Goal: Task Accomplishment & Management: Complete application form

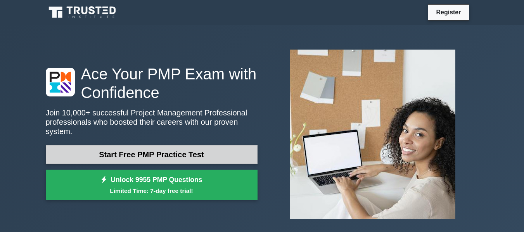
click at [124, 150] on link "Start Free PMP Practice Test" at bounding box center [152, 154] width 212 height 19
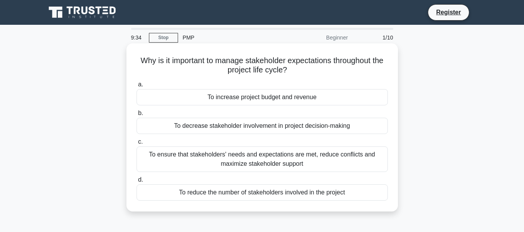
click at [237, 160] on div "To ensure that stakeholders' needs and expectations are met, reduce conflicts a…" at bounding box center [262, 160] width 251 height 26
click at [137, 145] on input "c. To ensure that stakeholders' needs and expectations are met, reduce conflict…" at bounding box center [137, 142] width 0 height 5
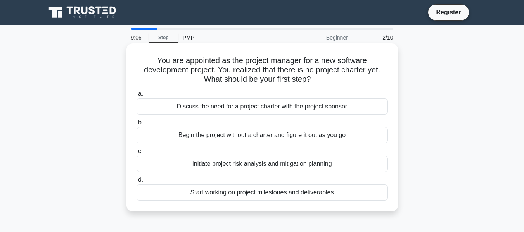
click at [270, 109] on div "Discuss the need for a project charter with the project sponsor" at bounding box center [262, 107] width 251 height 16
click at [137, 97] on input "a. Discuss the need for a project charter with the project sponsor" at bounding box center [137, 94] width 0 height 5
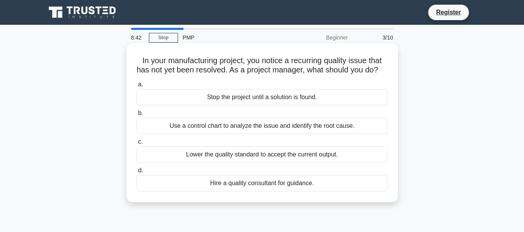
click at [266, 134] on div "Use a control chart to analyze the issue and identify the root cause." at bounding box center [262, 126] width 251 height 16
click at [137, 116] on input "b. Use a control chart to analyze the issue and identify the root cause." at bounding box center [137, 113] width 0 height 5
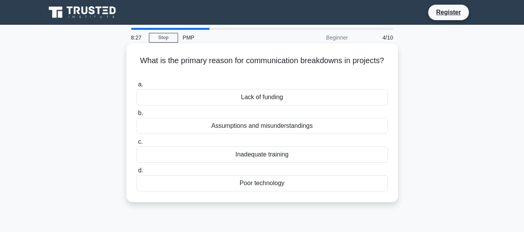
click at [250, 127] on div "Assumptions and misunderstandings" at bounding box center [262, 126] width 251 height 16
click at [137, 116] on input "b. Assumptions and misunderstandings" at bounding box center [137, 113] width 0 height 5
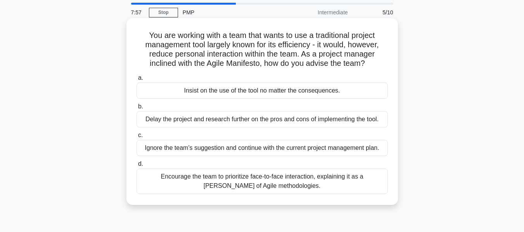
scroll to position [39, 0]
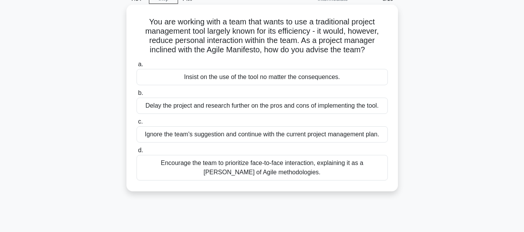
click at [298, 165] on div "Encourage the team to prioritize face-to-face interaction, explaining it as a […" at bounding box center [262, 168] width 251 height 26
click at [137, 153] on input "d. Encourage the team to prioritize face-to-face interaction, explaining it as …" at bounding box center [137, 150] width 0 height 5
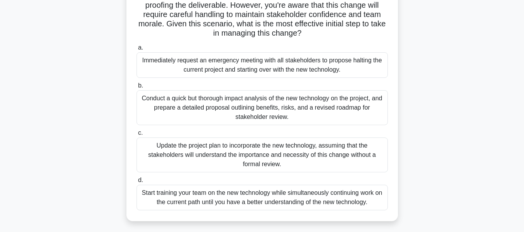
scroll to position [116, 0]
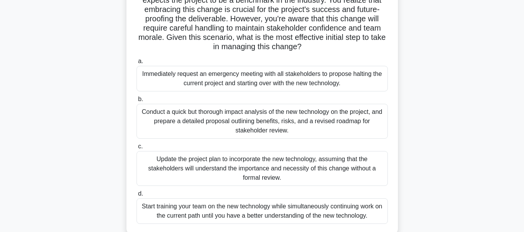
click at [252, 113] on div "Conduct a quick but thorough impact analysis of the new technology on the proje…" at bounding box center [262, 121] width 251 height 35
click at [137, 102] on input "b. Conduct a quick but thorough impact analysis of the new technology on the pr…" at bounding box center [137, 99] width 0 height 5
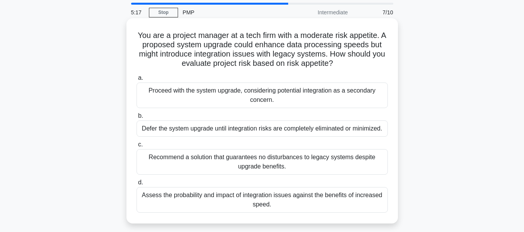
scroll to position [39, 0]
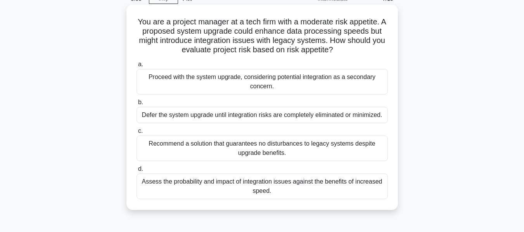
click at [283, 180] on div "Assess the probability and impact of integration issues against the benefits of…" at bounding box center [262, 187] width 251 height 26
click at [137, 172] on input "d. Assess the probability and impact of integration issues against the benefits…" at bounding box center [137, 169] width 0 height 5
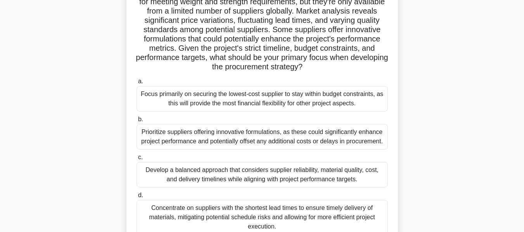
scroll to position [116, 0]
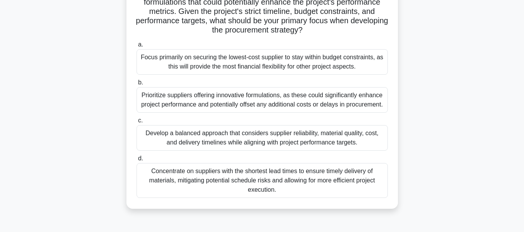
click at [252, 137] on div "Develop a balanced approach that considers supplier reliability, material quali…" at bounding box center [262, 138] width 251 height 26
click at [137, 123] on input "c. Develop a balanced approach that considers supplier reliability, material qu…" at bounding box center [137, 120] width 0 height 5
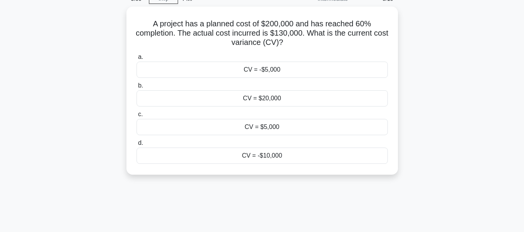
scroll to position [0, 0]
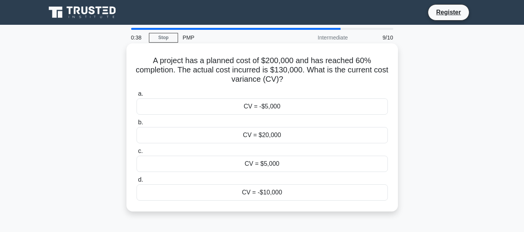
click at [273, 109] on div "CV = -$5,000" at bounding box center [262, 107] width 251 height 16
click at [137, 97] on input "a. CV = -$5,000" at bounding box center [137, 94] width 0 height 5
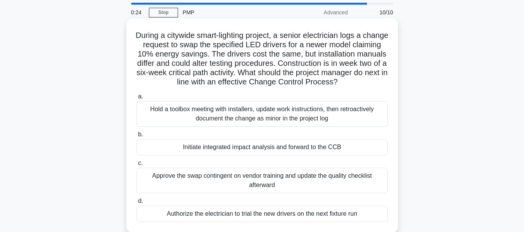
scroll to position [39, 0]
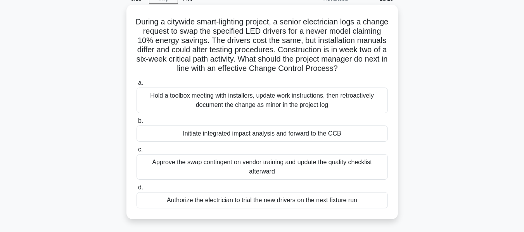
click at [287, 104] on div "Hold a toolbox meeting with installers, update work instructions, then retroact…" at bounding box center [262, 101] width 251 height 26
click at [137, 86] on input "a. Hold a toolbox meeting with installers, update work instructions, then retro…" at bounding box center [137, 83] width 0 height 5
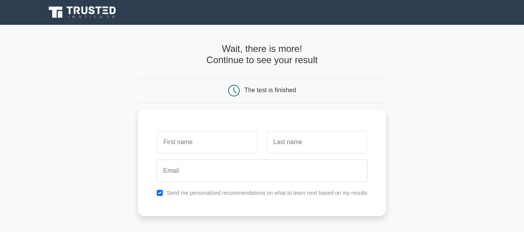
scroll to position [39, 0]
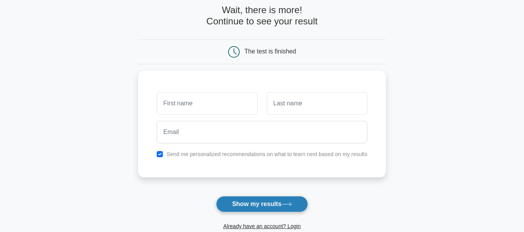
click at [250, 203] on button "Show my results" at bounding box center [262, 204] width 92 height 16
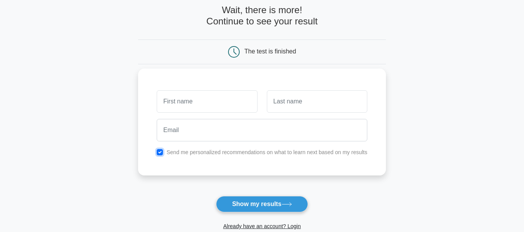
click at [158, 153] on input "checkbox" at bounding box center [160, 152] width 6 height 6
checkbox input "false"
click at [182, 107] on input "text" at bounding box center [207, 101] width 100 height 22
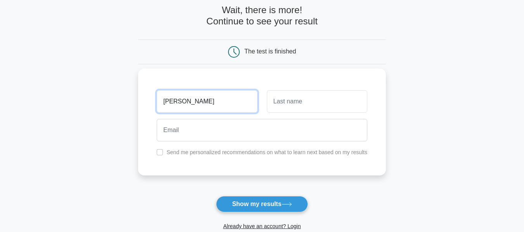
type input "manikANDAN"
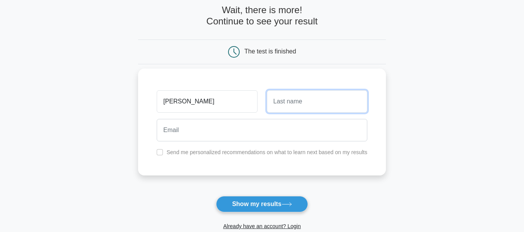
click at [300, 111] on input "text" at bounding box center [317, 101] width 100 height 22
type input "S"
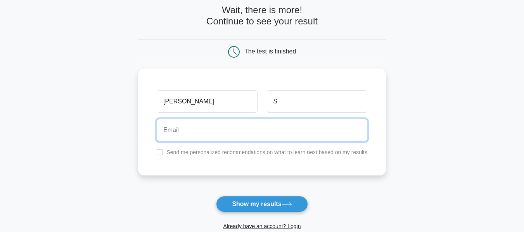
click at [166, 128] on input "email" at bounding box center [262, 130] width 211 height 22
type input "manirsm1986@gmail.com"
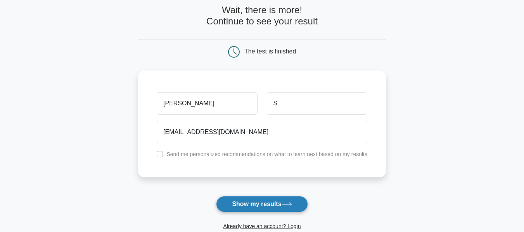
click at [273, 206] on button "Show my results" at bounding box center [262, 204] width 92 height 16
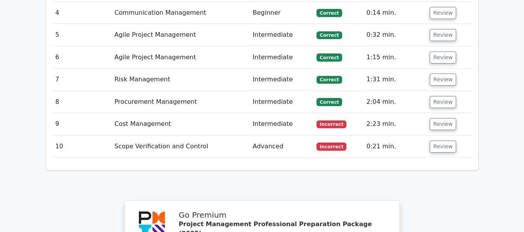
scroll to position [1125, 0]
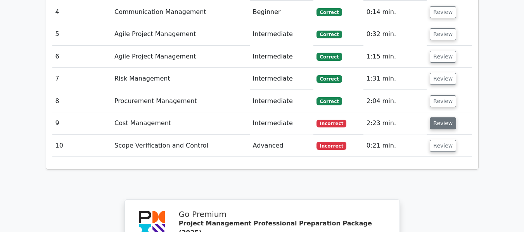
click at [439, 118] on button "Review" at bounding box center [443, 124] width 26 height 12
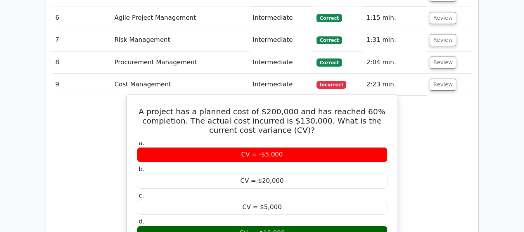
scroll to position [1086, 0]
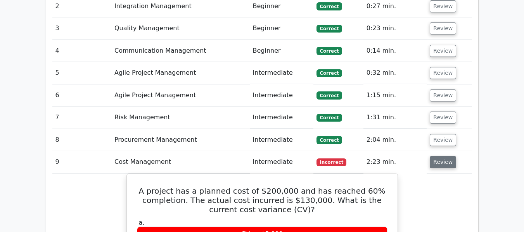
click at [431, 156] on button "Review" at bounding box center [443, 162] width 26 height 12
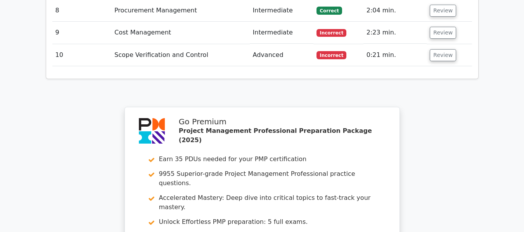
scroll to position [1125, 0]
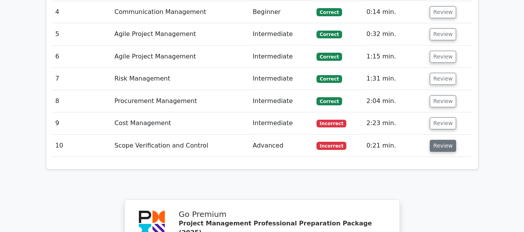
click at [435, 140] on button "Review" at bounding box center [443, 146] width 26 height 12
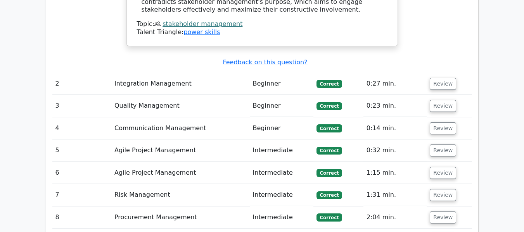
scroll to position [853, 0]
